Goal: Information Seeking & Learning: Learn about a topic

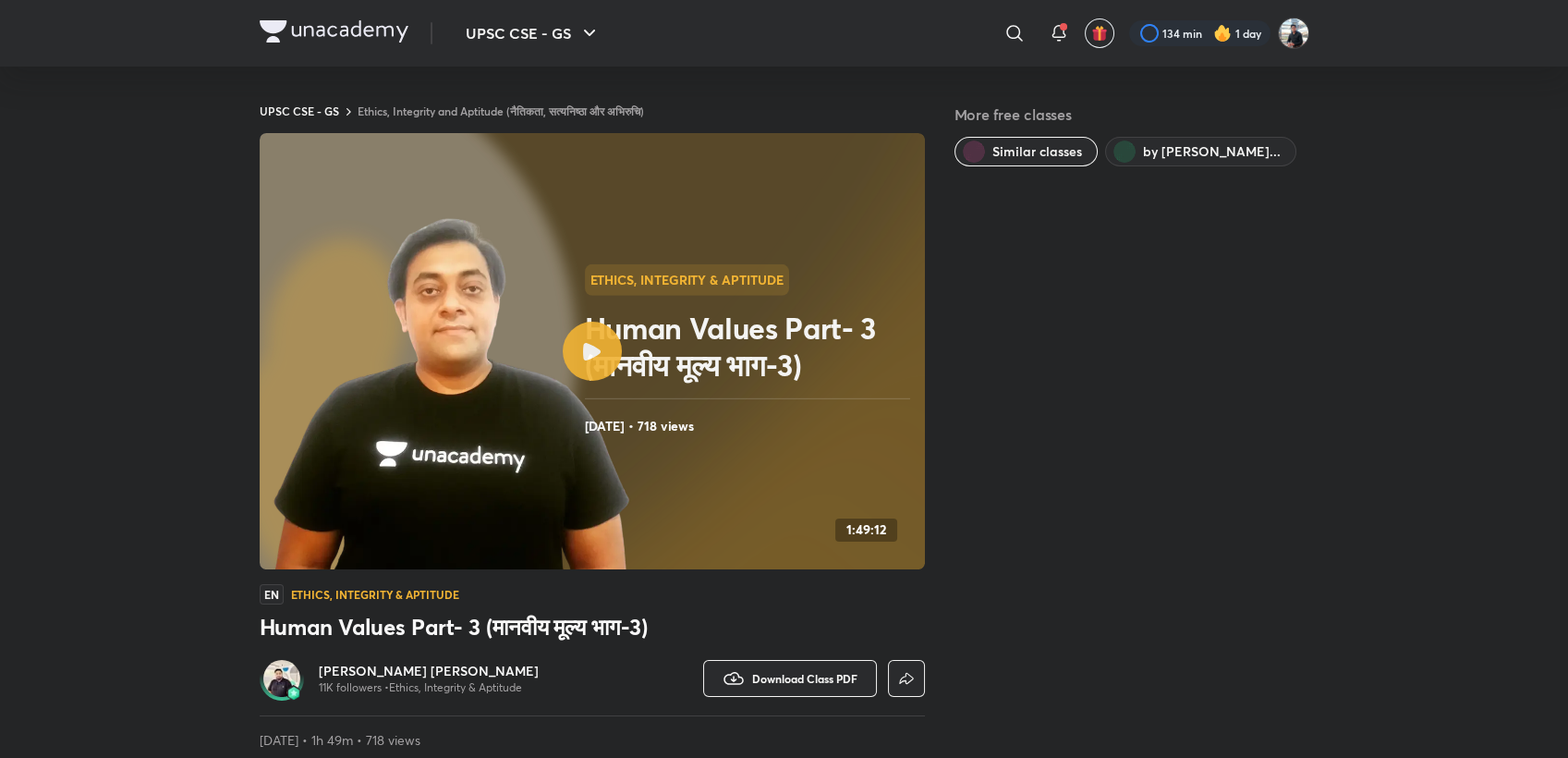
scroll to position [205, 0]
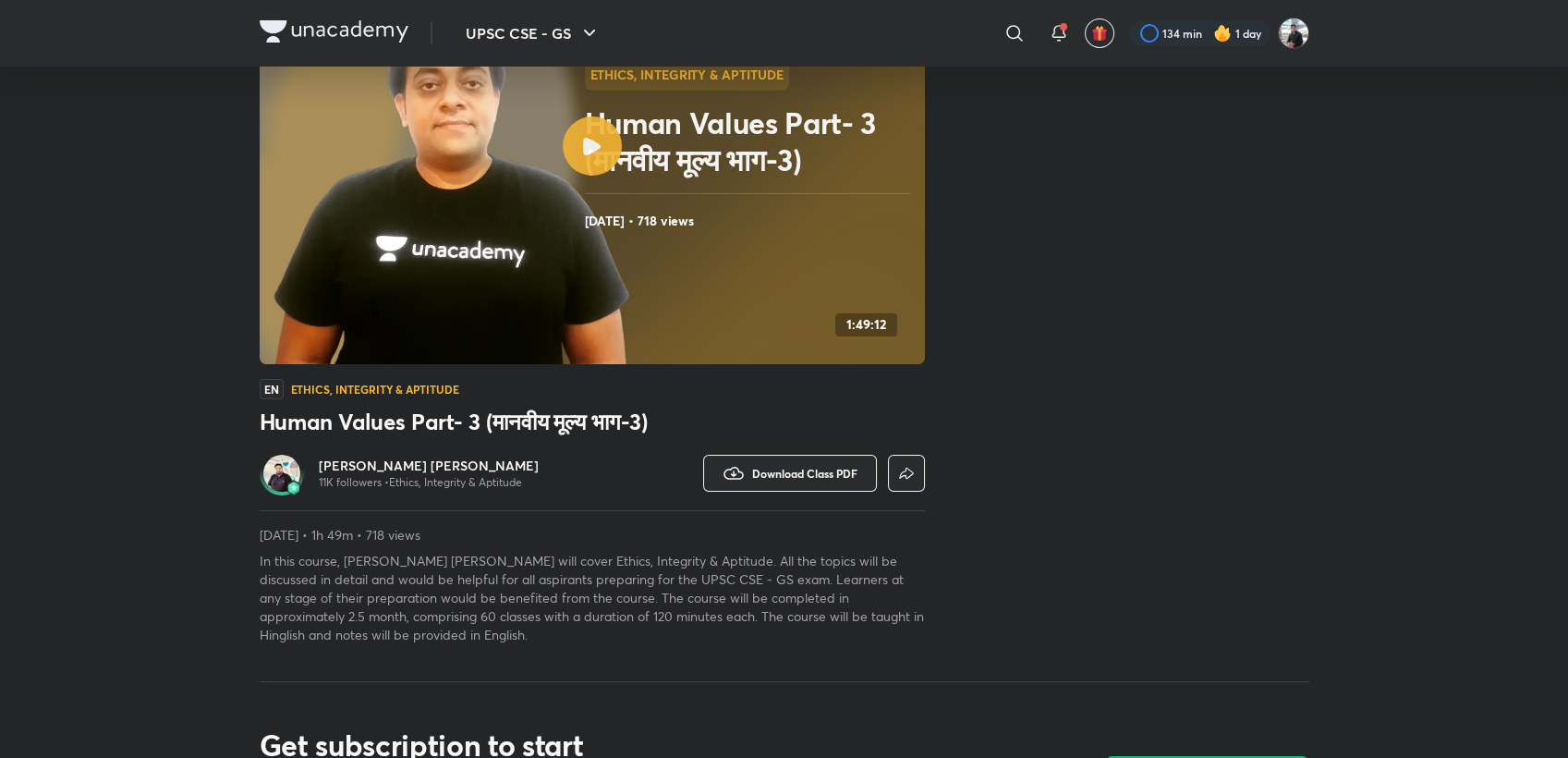
click at [406, 464] on h6 "[PERSON_NAME] [PERSON_NAME]" at bounding box center [428, 466] width 220 height 19
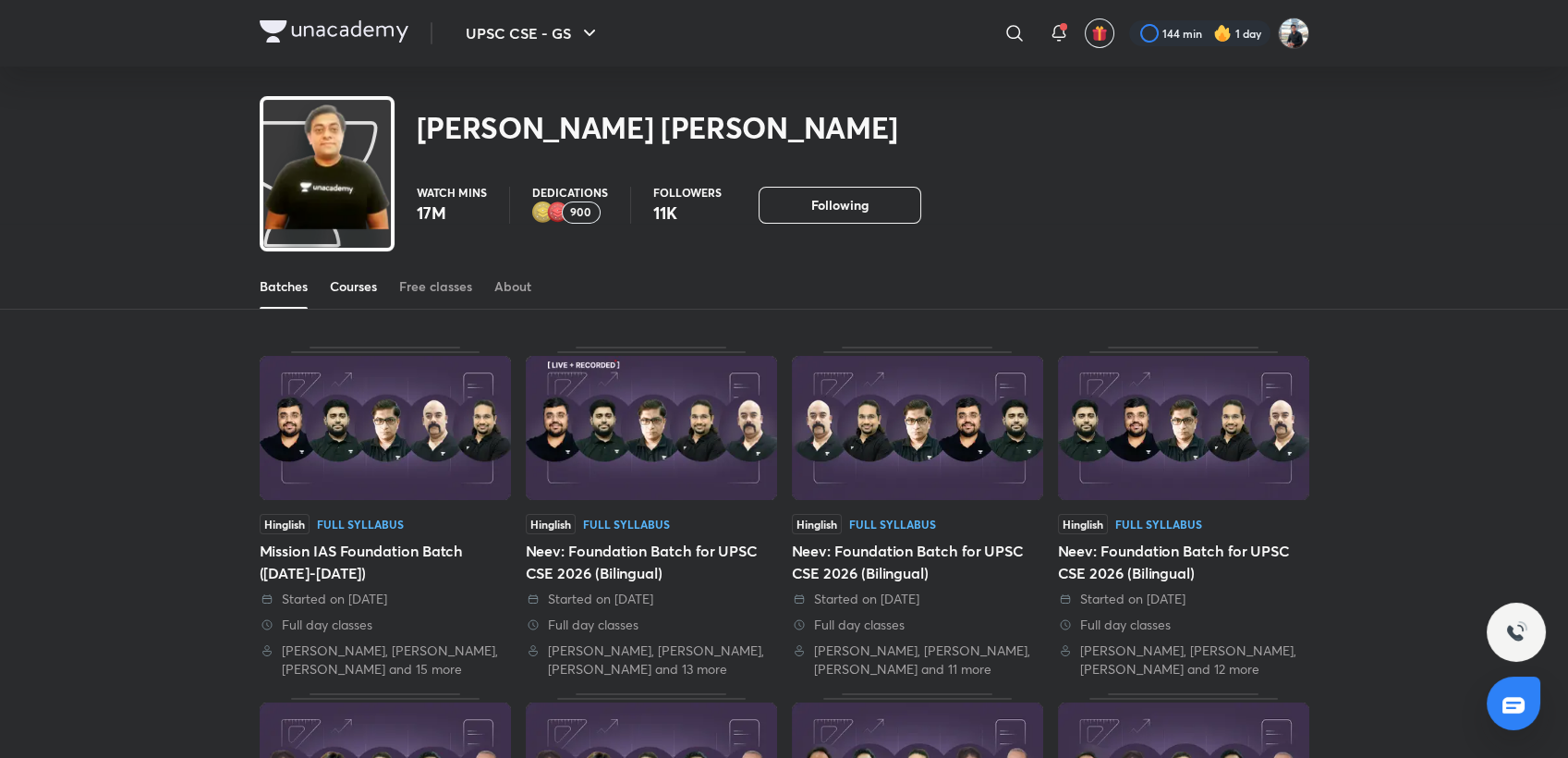
click at [361, 287] on div "Courses" at bounding box center [353, 286] width 47 height 19
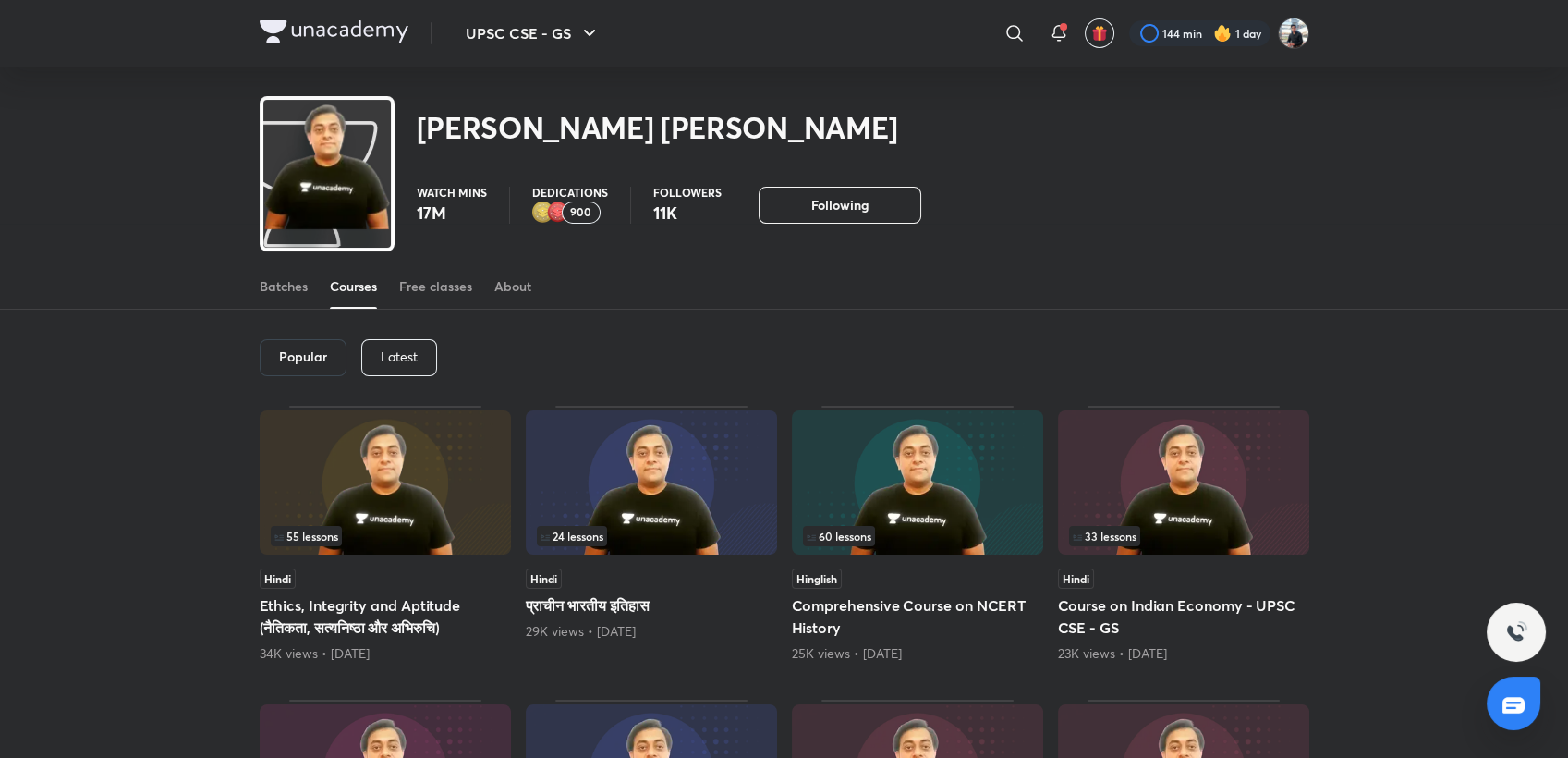
click at [426, 461] on img at bounding box center [384, 483] width 251 height 145
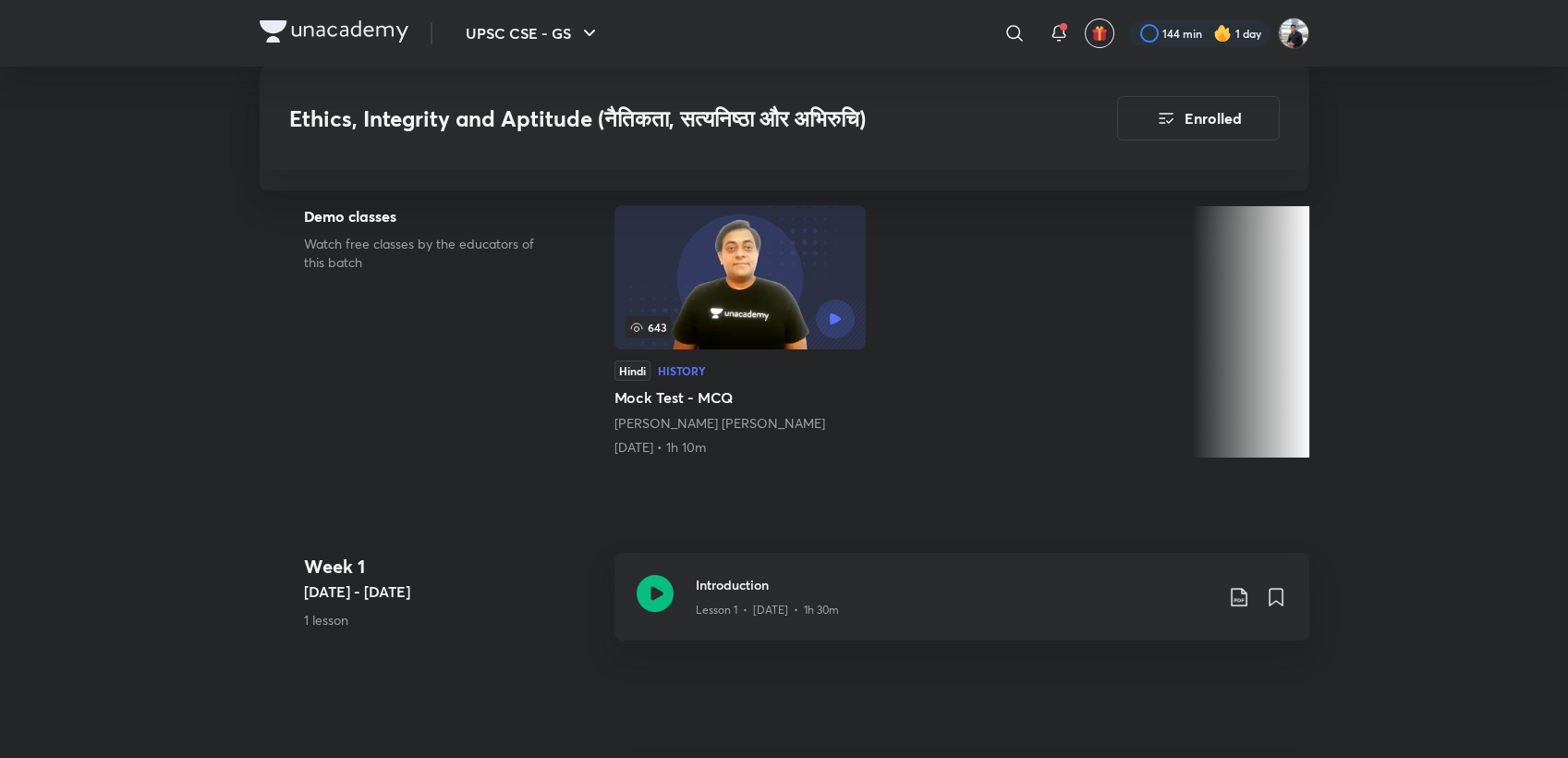
scroll to position [718, 0]
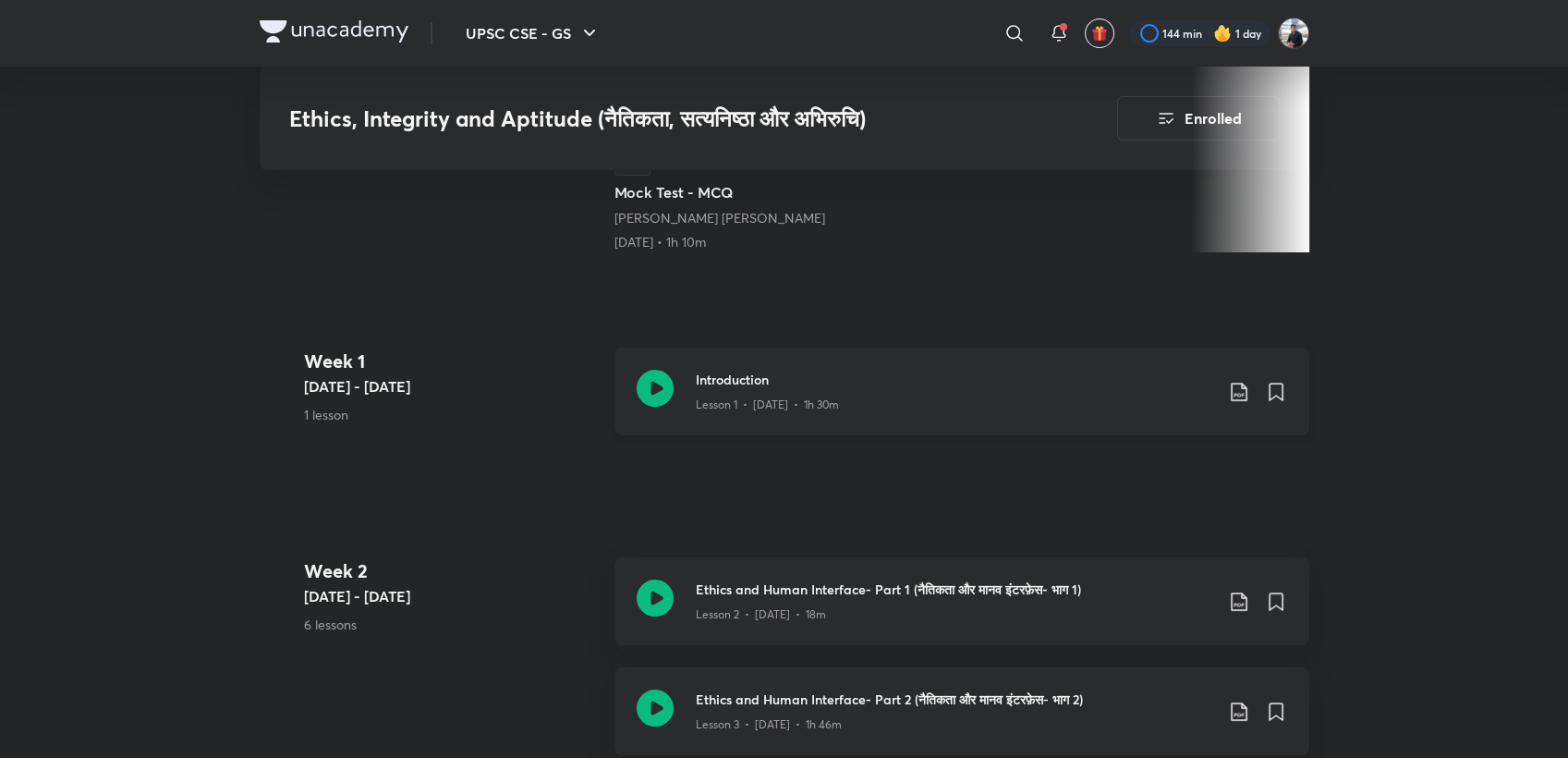
click at [1234, 386] on icon at bounding box center [1239, 392] width 22 height 22
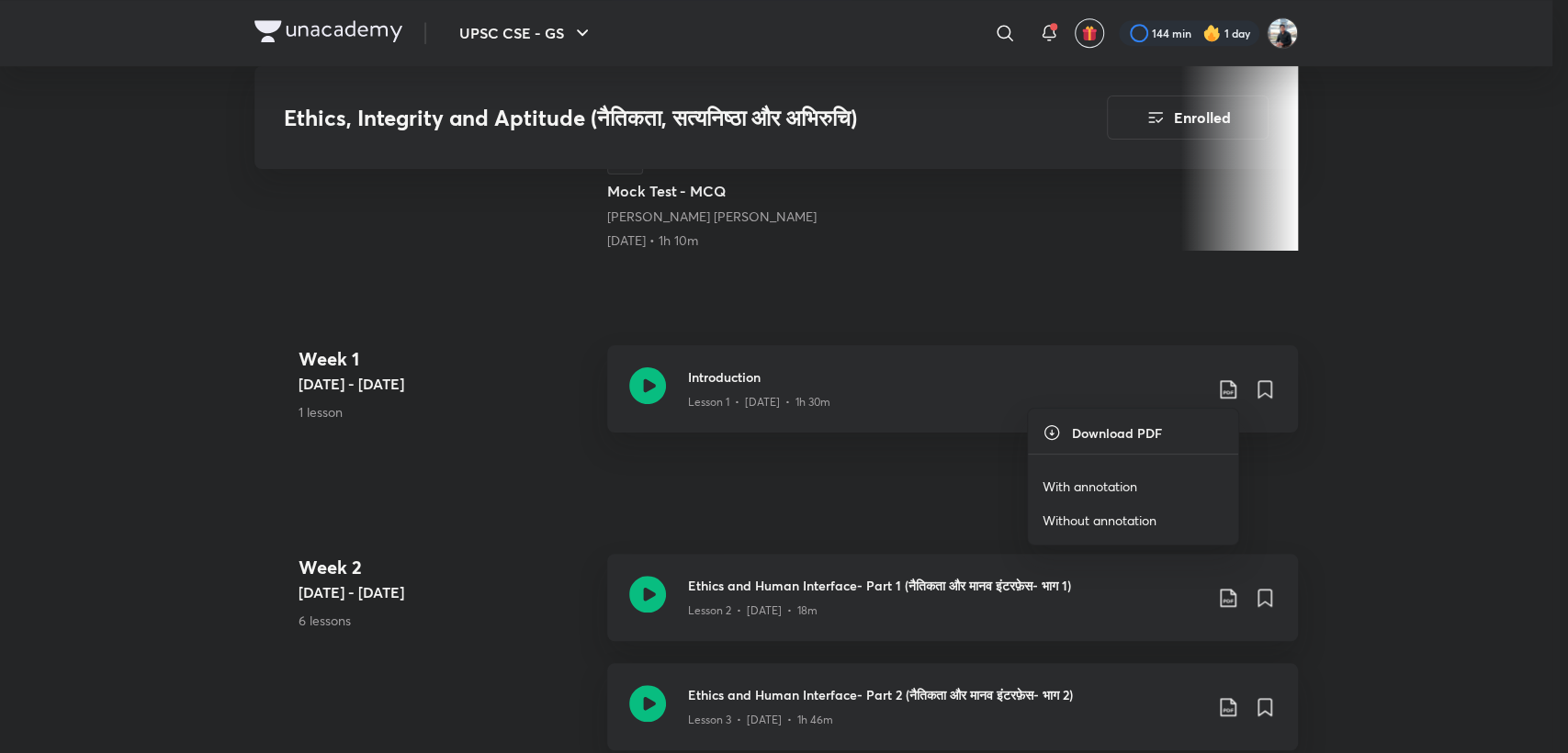
click at [1080, 522] on p "Without annotation" at bounding box center [1099, 520] width 114 height 19
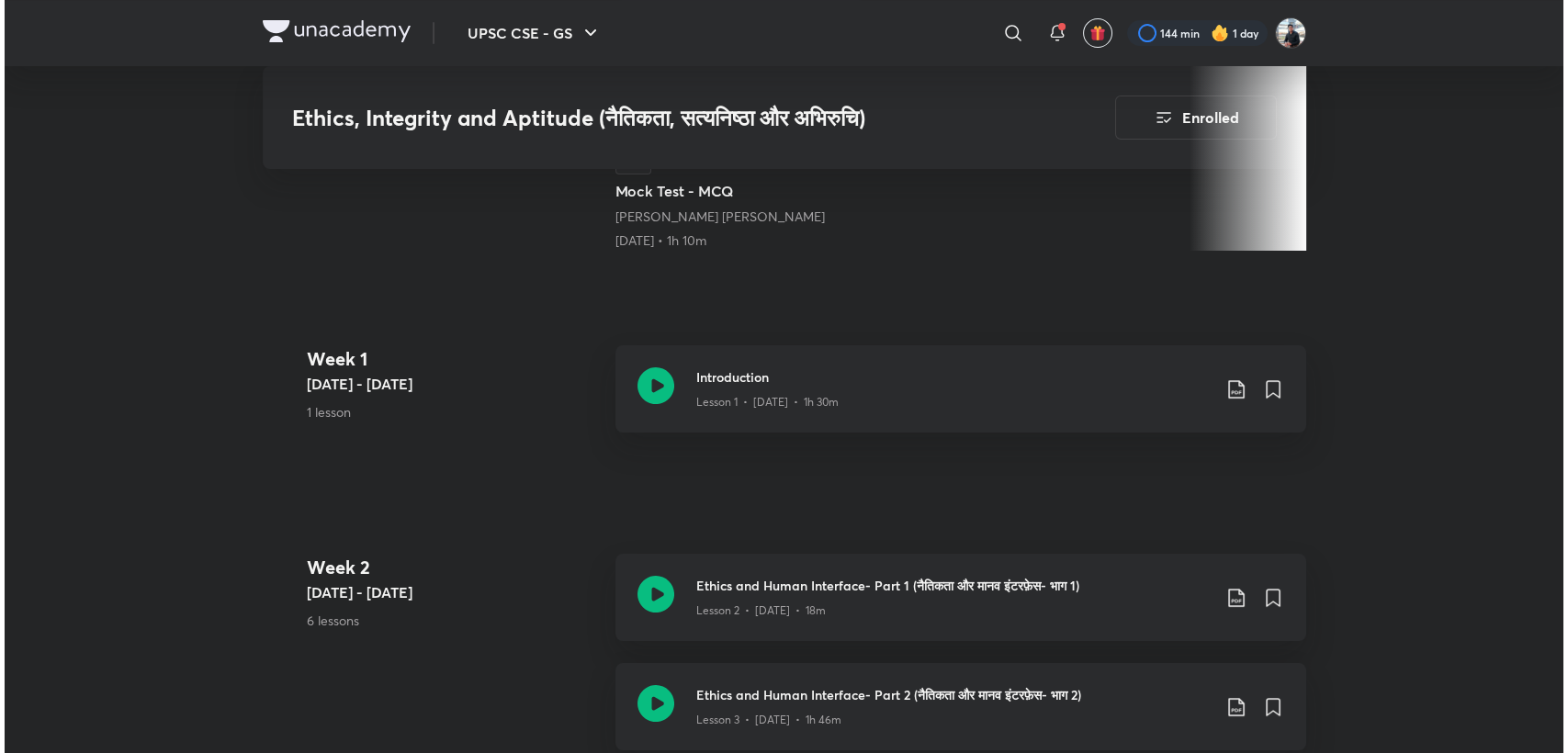
scroll to position [1428, 0]
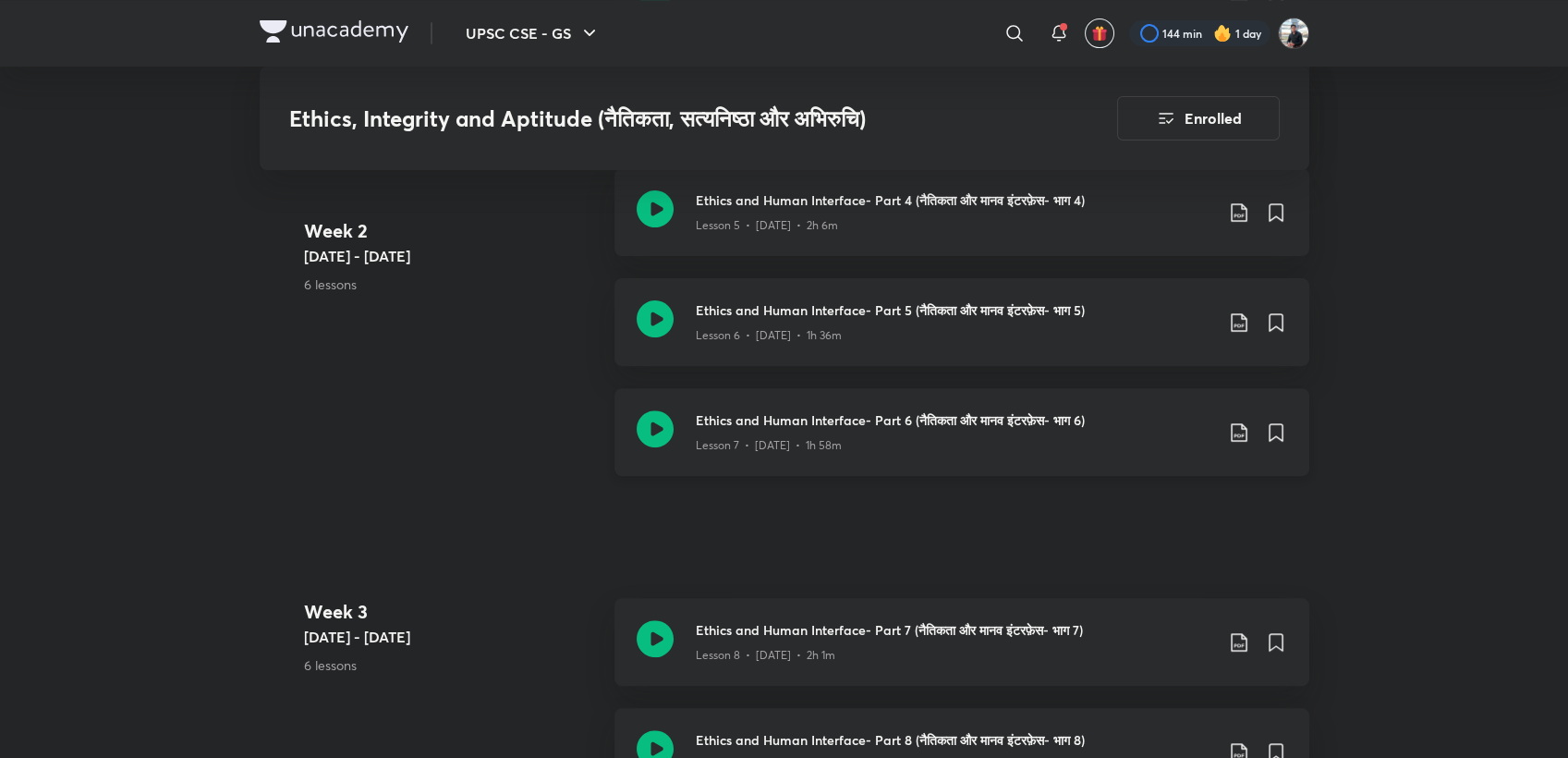
click at [1239, 435] on icon at bounding box center [1238, 433] width 16 height 19
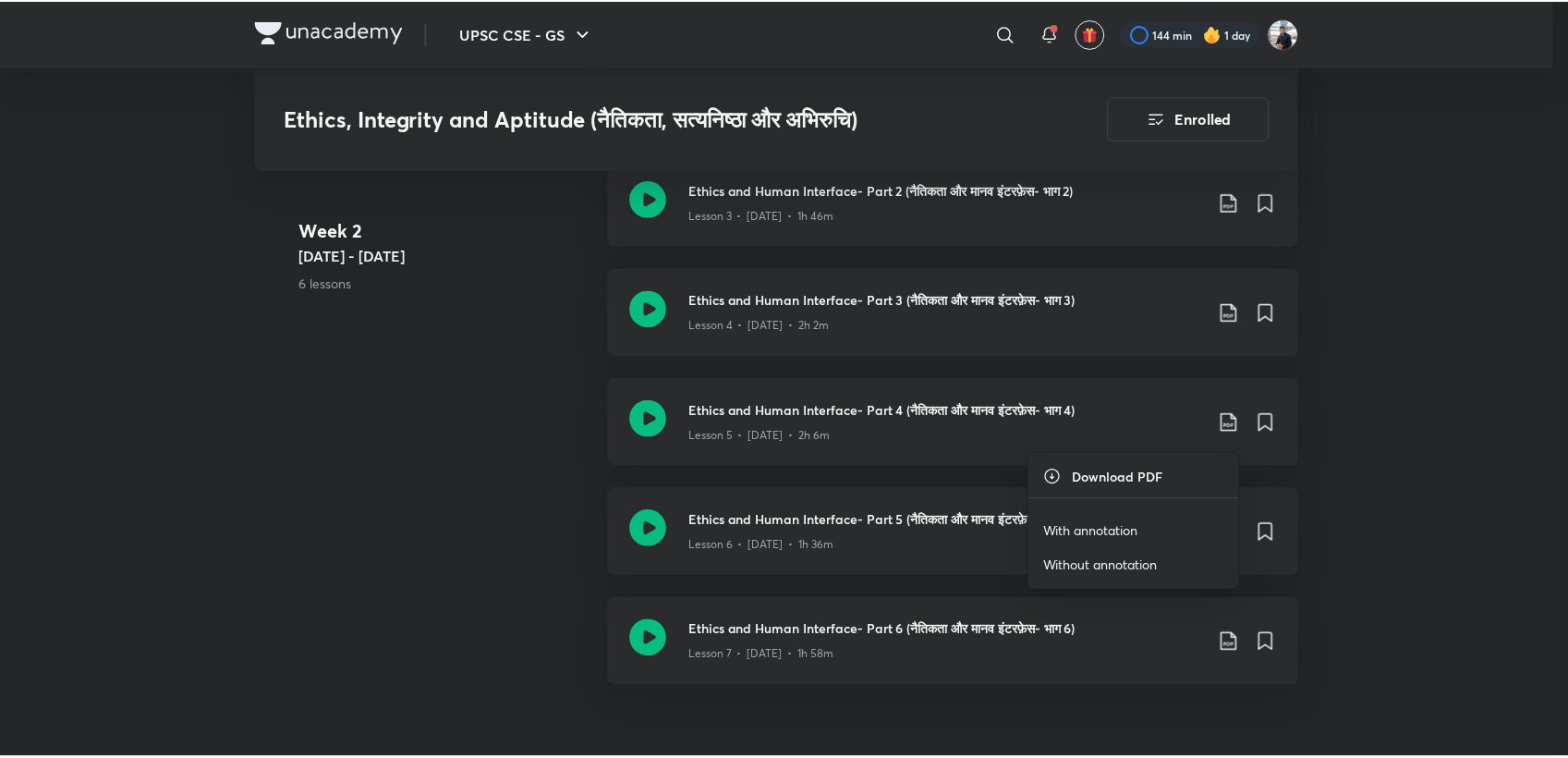
scroll to position [1647, 0]
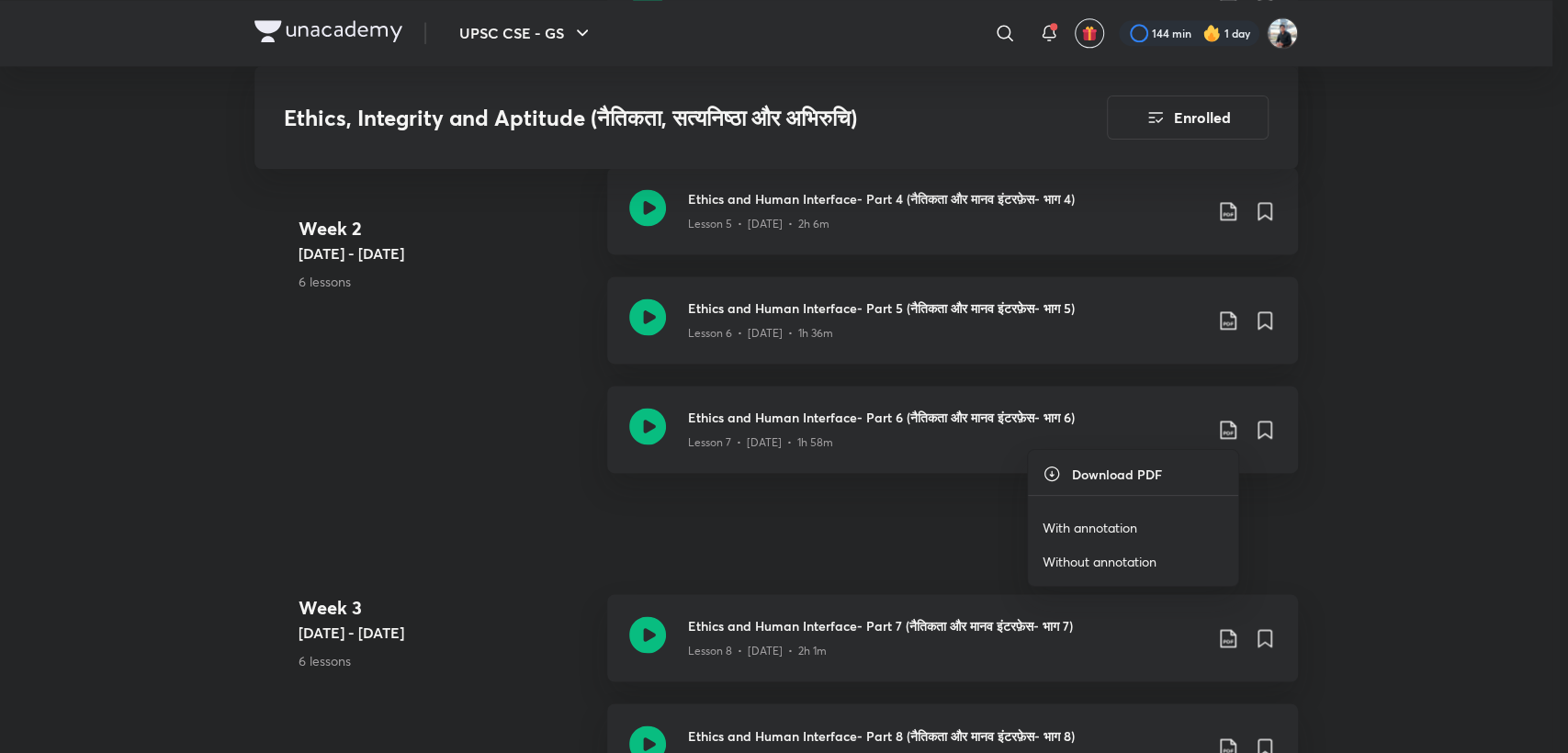
click at [1091, 555] on p "Without annotation" at bounding box center [1099, 561] width 114 height 19
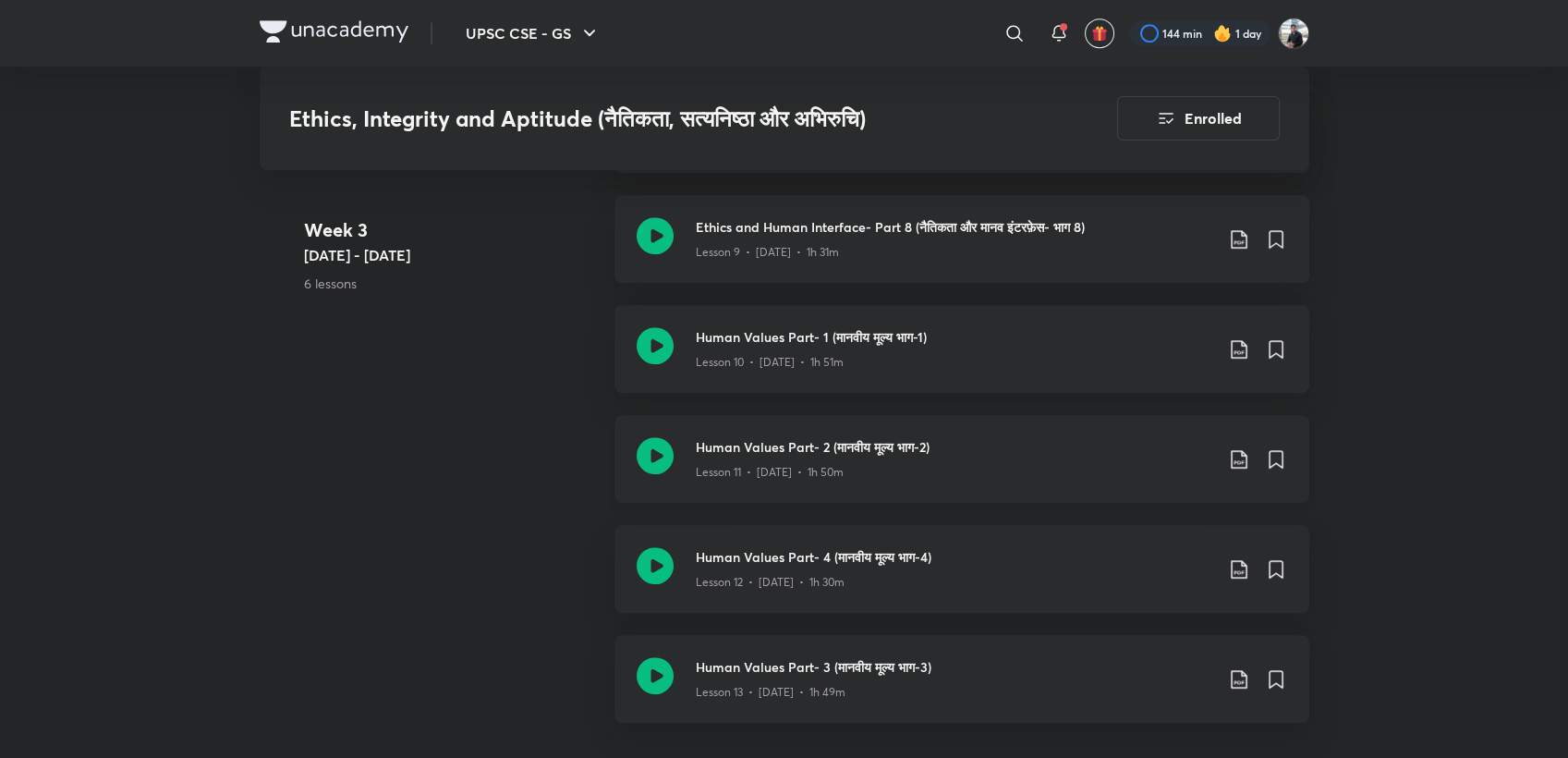
scroll to position [2057, 0]
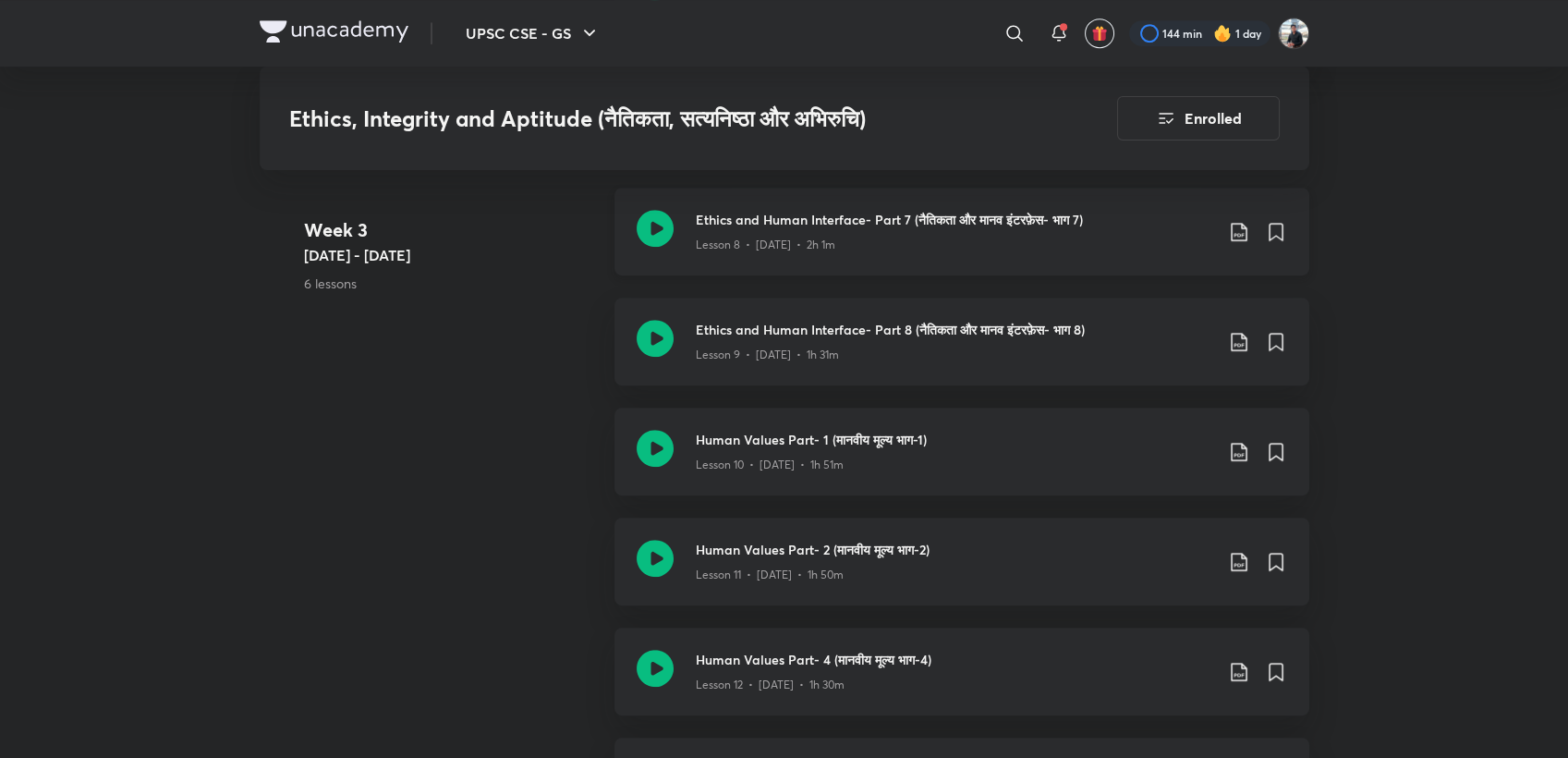
click at [1237, 235] on icon at bounding box center [1239, 232] width 22 height 22
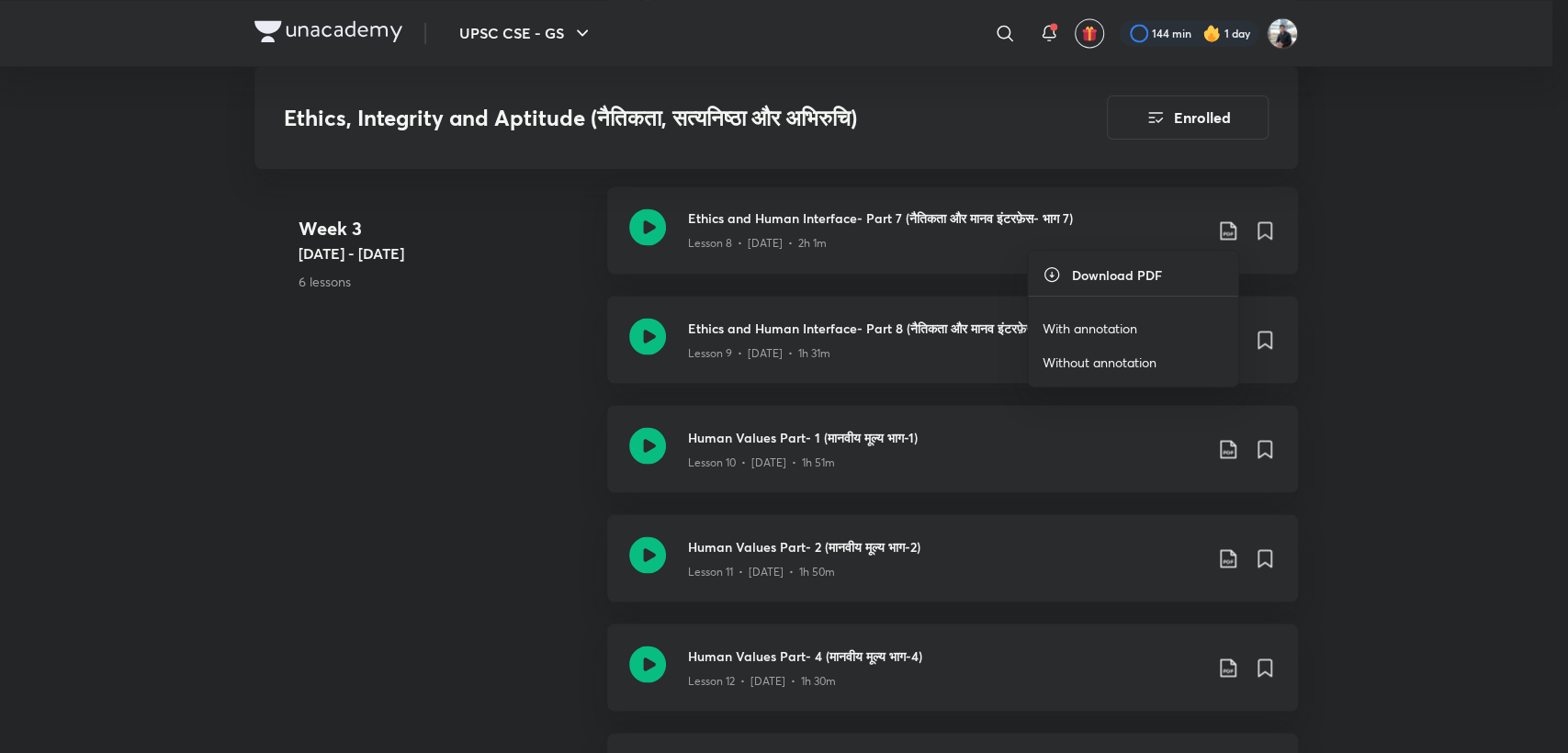
click at [1117, 365] on p "Without annotation" at bounding box center [1099, 362] width 114 height 19
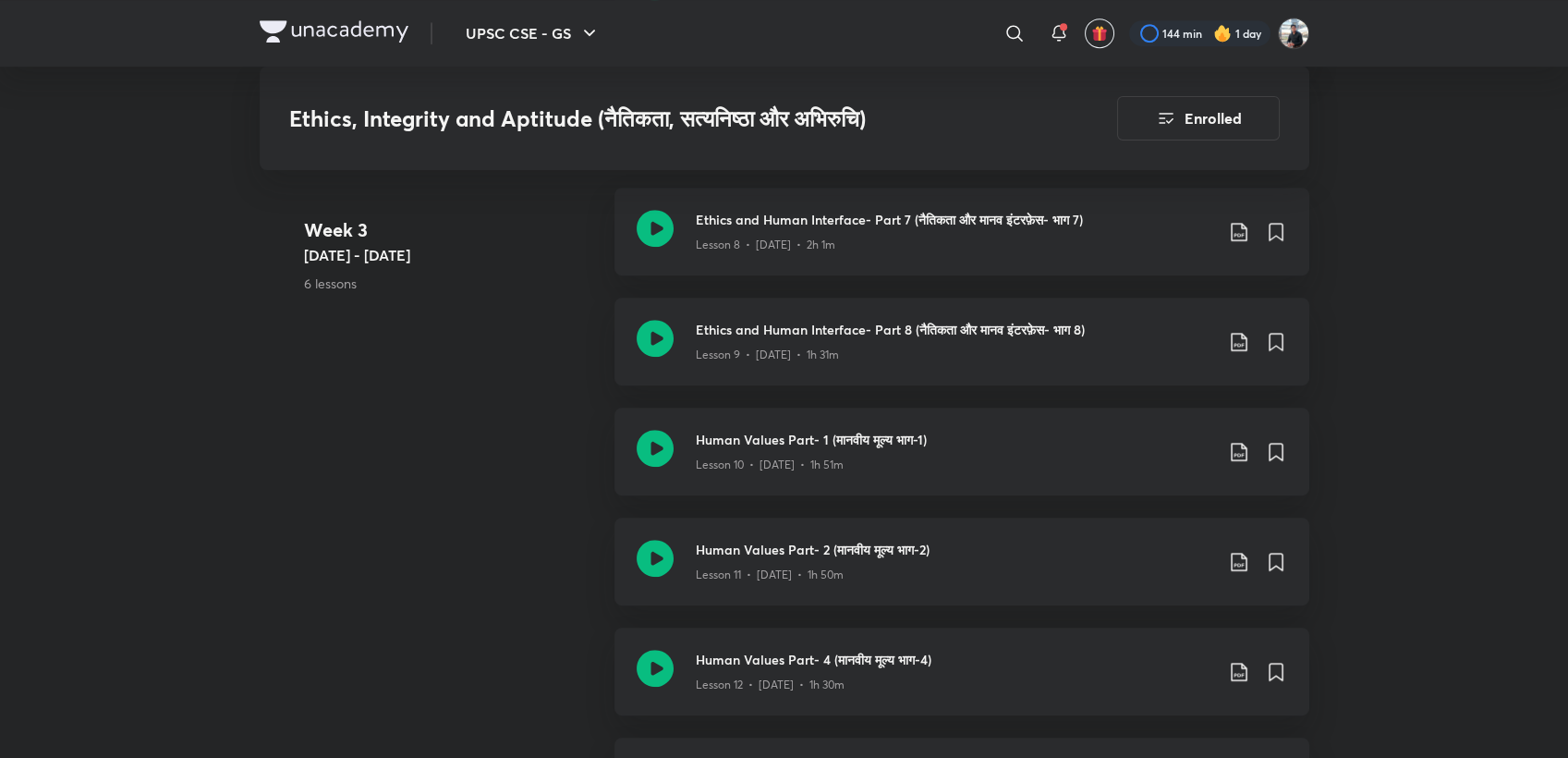
scroll to position [2366, 0]
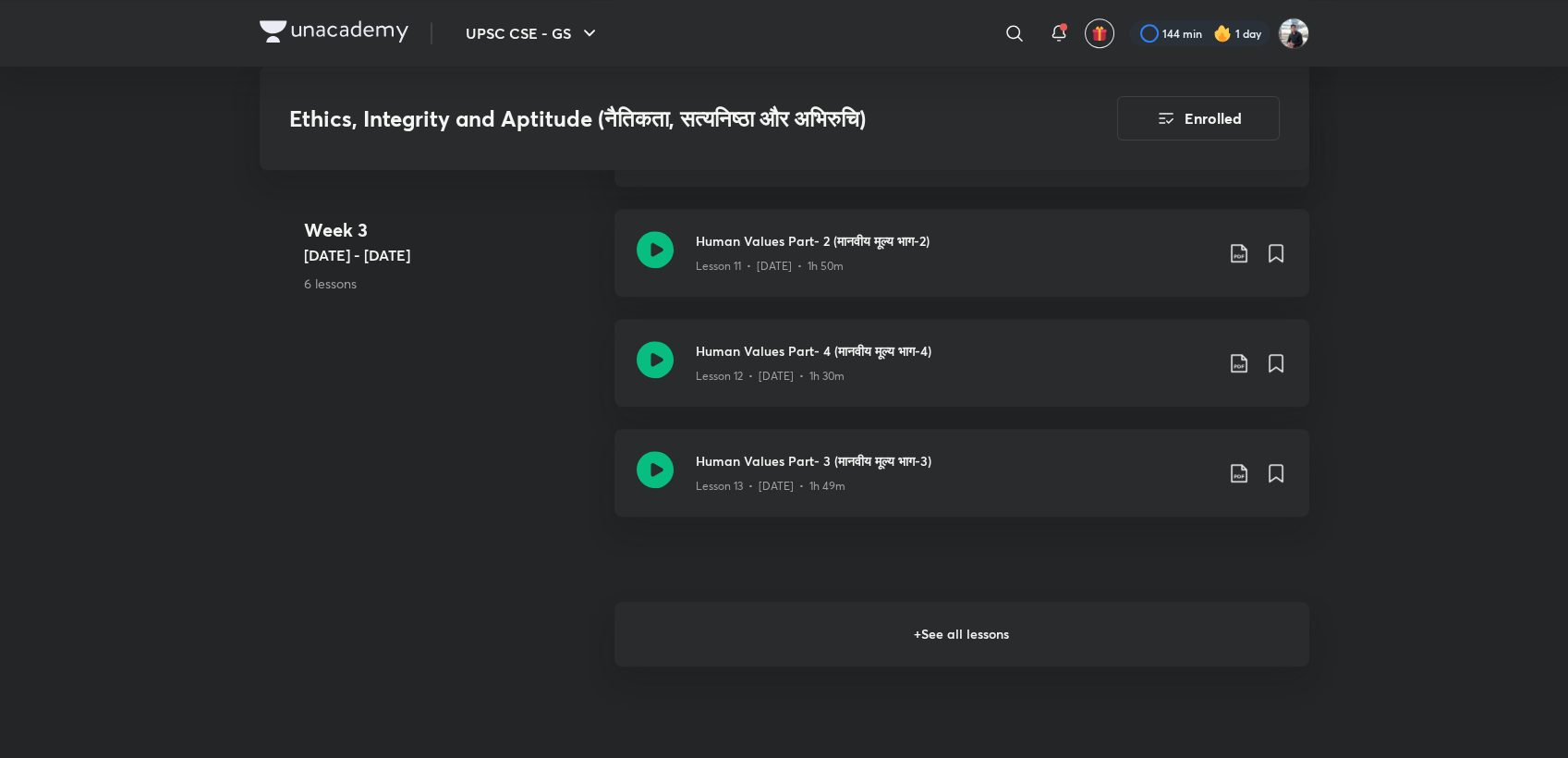
click at [916, 627] on h6 "+ See all lessons" at bounding box center [961, 634] width 695 height 65
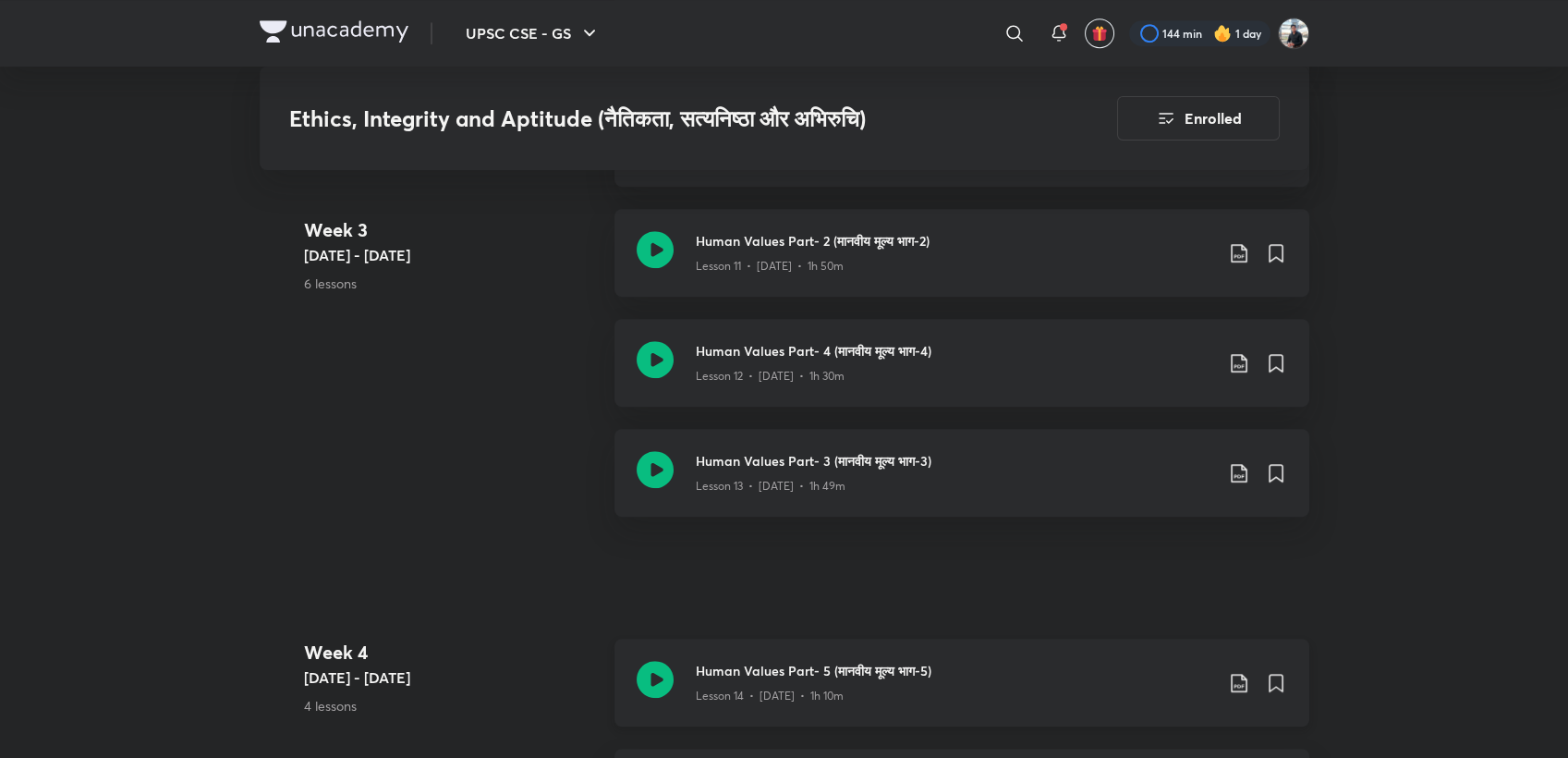
click at [652, 661] on icon at bounding box center [655, 679] width 37 height 37
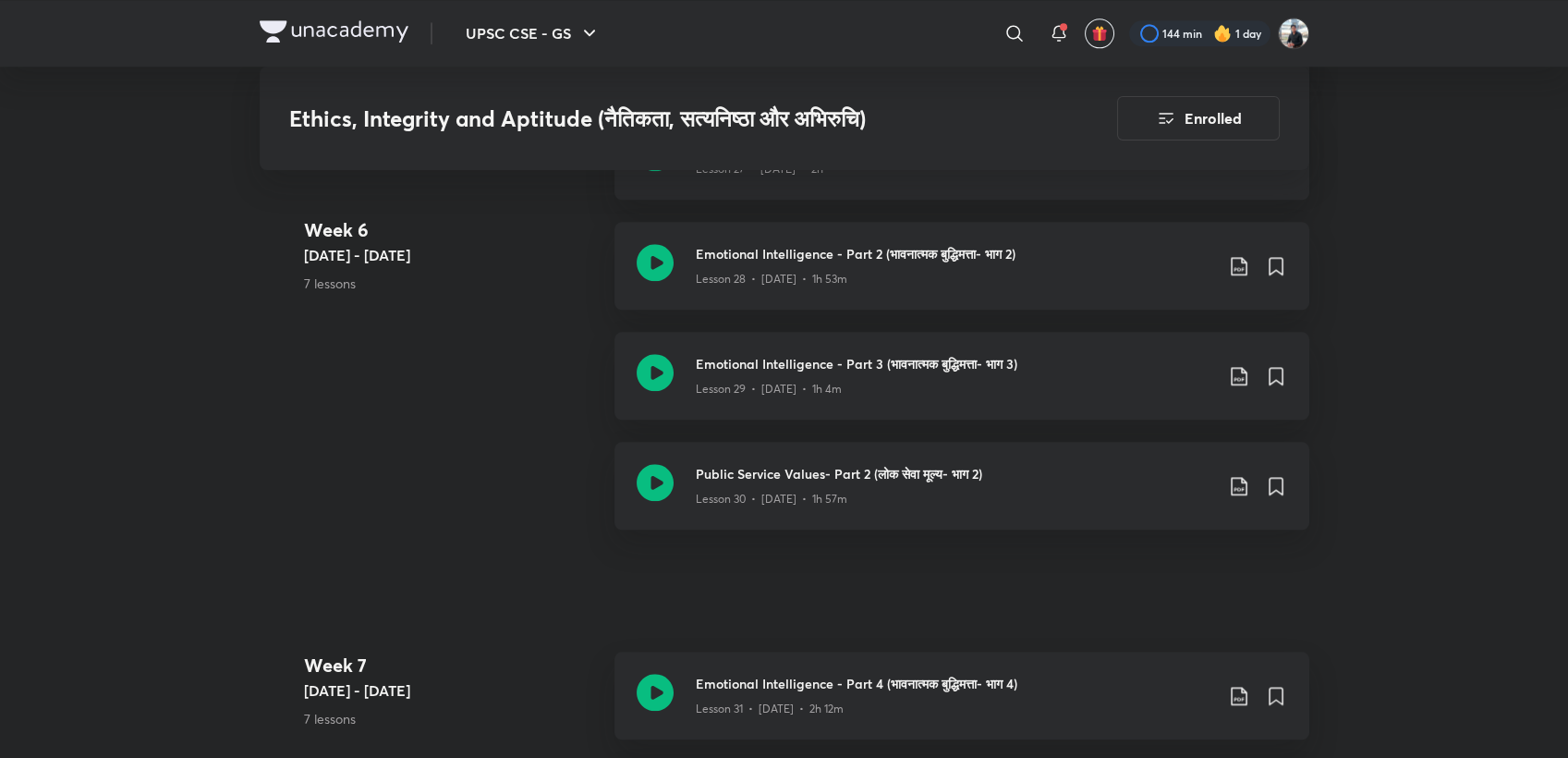
scroll to position [5035, 0]
